Goal: Task Accomplishment & Management: Complete application form

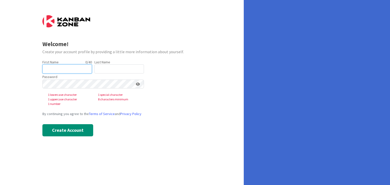
click at [62, 69] on input "text" at bounding box center [66, 68] width 49 height 9
type input "[PERSON_NAME]"
click at [102, 69] on input "text" at bounding box center [118, 68] width 49 height 9
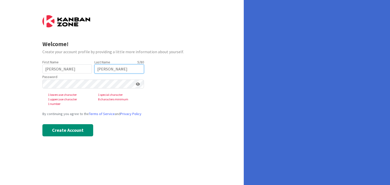
type input "[PERSON_NAME]"
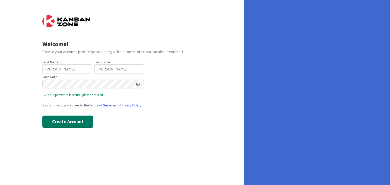
click at [65, 120] on button "Create Account" at bounding box center [67, 122] width 51 height 12
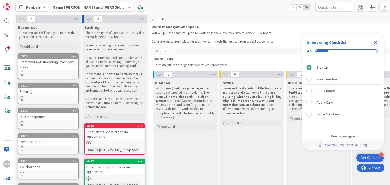
click at [377, 41] on icon "Close Checklist" at bounding box center [375, 42] width 3 height 3
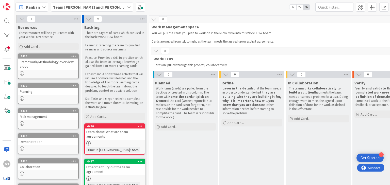
click at [127, 5] on icon at bounding box center [129, 7] width 4 height 4
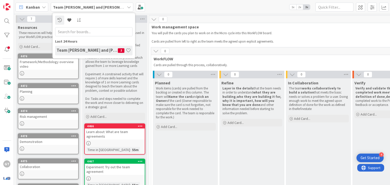
click at [127, 5] on icon at bounding box center [129, 7] width 4 height 4
